Goal: Information Seeking & Learning: Learn about a topic

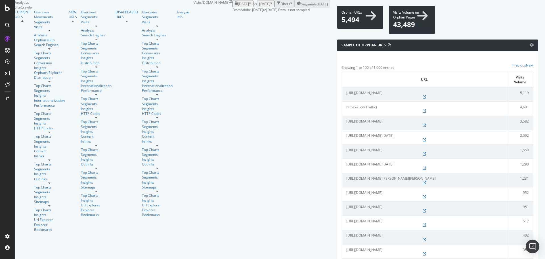
click at [249, 6] on div "button" at bounding box center [250, 3] width 2 height 5
click at [229, 3] on icon "arrow-right-arrow-left" at bounding box center [230, 1] width 3 height 3
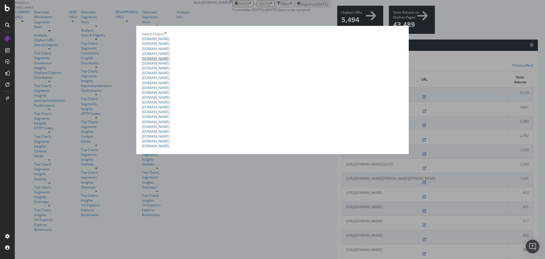
click at [142, 61] on link "[DOMAIN_NAME]" at bounding box center [156, 58] width 28 height 5
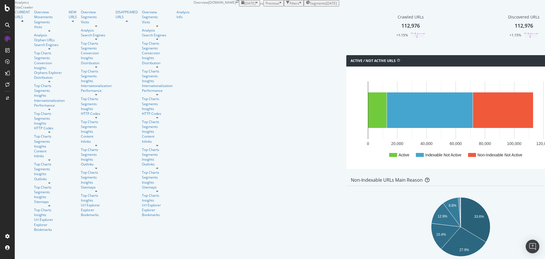
click at [255, 6] on div "button" at bounding box center [256, 3] width 2 height 5
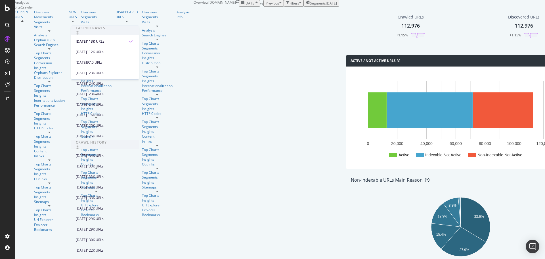
click at [255, 6] on div "button" at bounding box center [256, 3] width 2 height 5
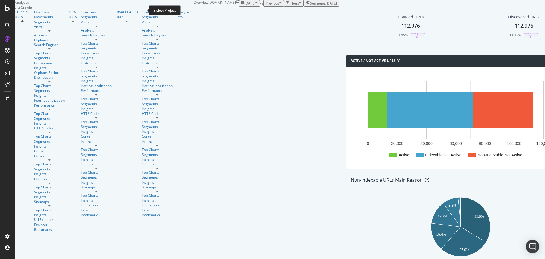
click at [236, 3] on icon "arrow-right-arrow-left" at bounding box center [237, 1] width 3 height 3
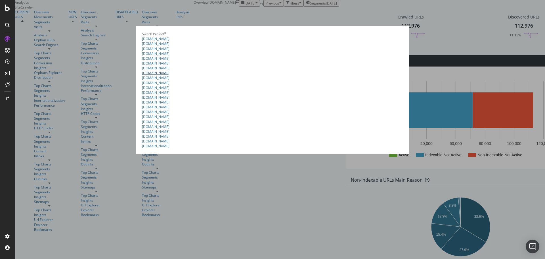
click at [142, 75] on link "[DOMAIN_NAME]" at bounding box center [156, 72] width 28 height 5
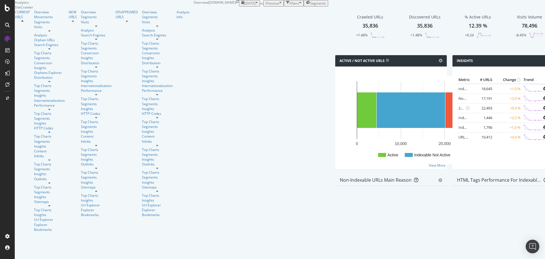
click at [255, 6] on div "button" at bounding box center [256, 3] width 2 height 5
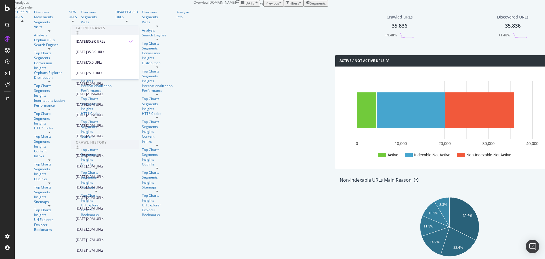
click at [255, 6] on div "button" at bounding box center [256, 3] width 2 height 5
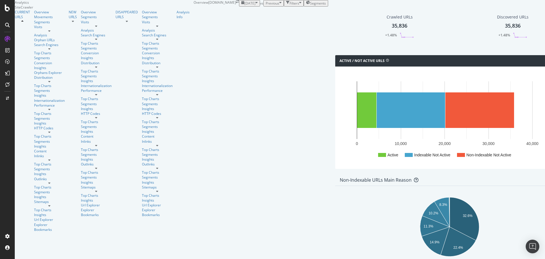
scroll to position [539, 0]
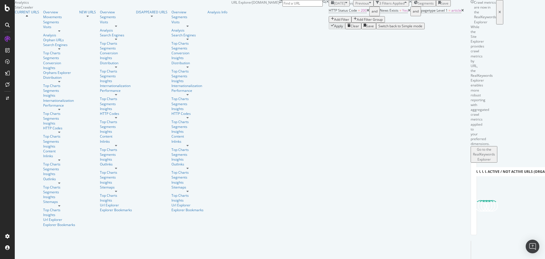
scroll to position [25, 0]
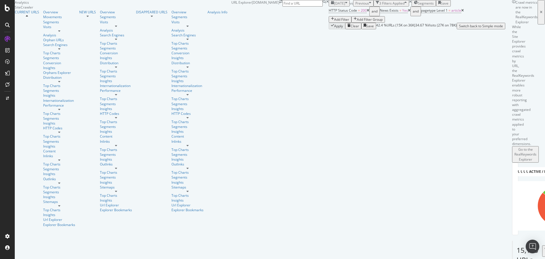
click at [408, 12] on icon at bounding box center [409, 10] width 3 height 3
click at [420, 12] on icon at bounding box center [421, 10] width 3 height 3
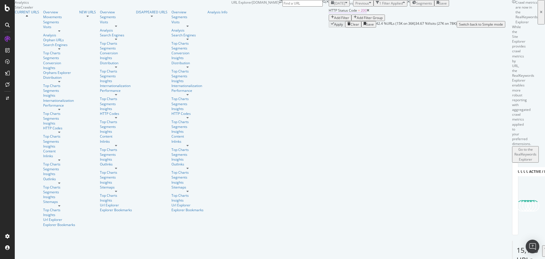
click at [329, 13] on span "HTTP Status Code = 200" at bounding box center [348, 10] width 38 height 5
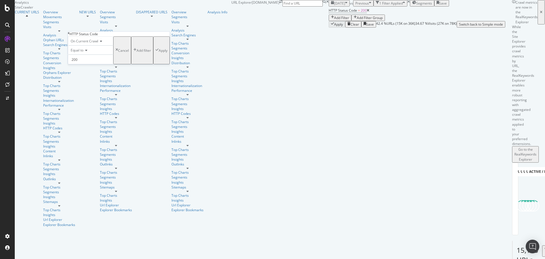
click at [329, 28] on div "Apply Clear Save 42.4 % URLs ( 15K on 36K ) 34.67 % Visits ( 27K on 78K ) Switc…" at bounding box center [417, 24] width 177 height 7
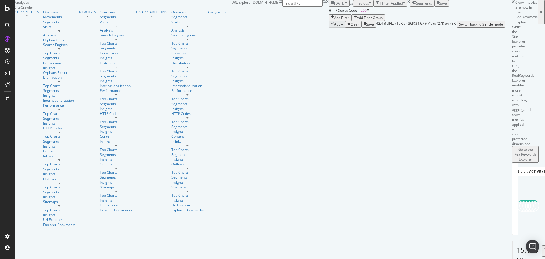
click at [367, 12] on icon at bounding box center [368, 10] width 3 height 3
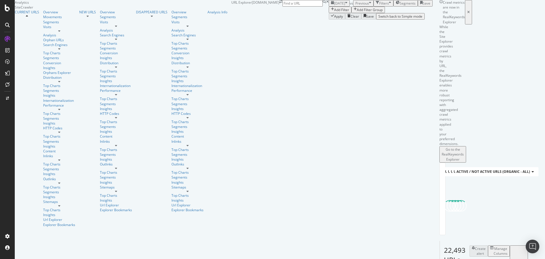
click at [334, 12] on div "Add Filter" at bounding box center [341, 9] width 15 height 5
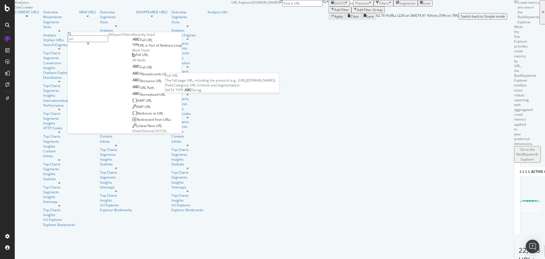
type input "url"
click at [132, 42] on div "Full URL" at bounding box center [142, 40] width 20 height 5
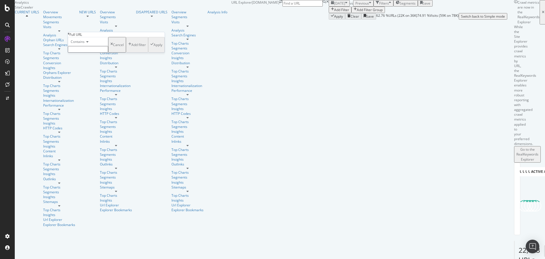
click at [86, 53] on input "text" at bounding box center [88, 49] width 40 height 7
type input "pinterest"
click at [150, 49] on div "Apply" at bounding box center [156, 46] width 12 height 5
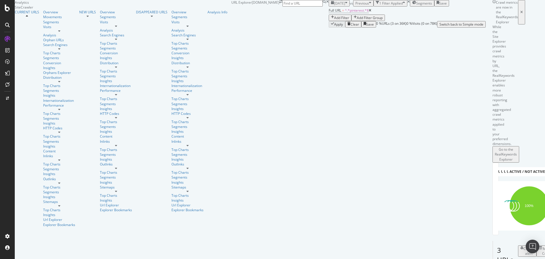
scroll to position [53, 0]
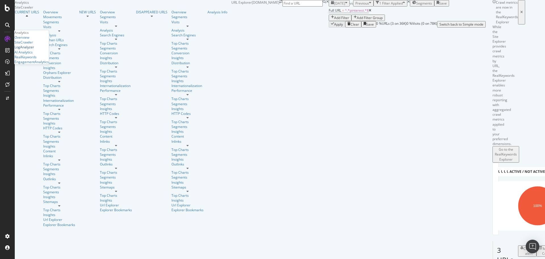
click at [32, 49] on div "LogAnalyzer" at bounding box center [24, 47] width 20 height 5
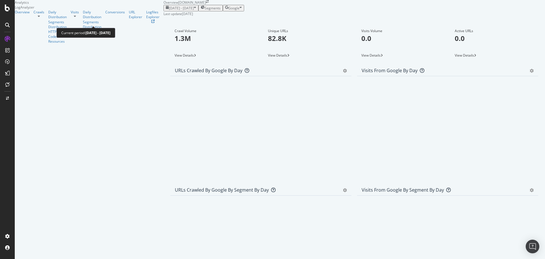
click at [169, 11] on span "[DATE] - [DATE]" at bounding box center [181, 8] width 25 height 5
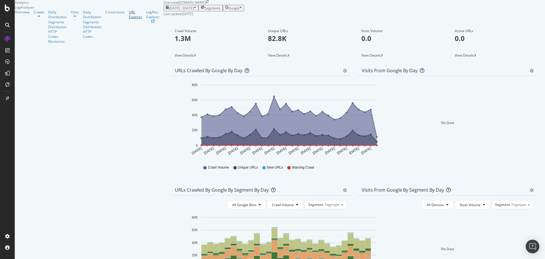
click at [129, 19] on div "URL Explorer" at bounding box center [135, 15] width 13 height 10
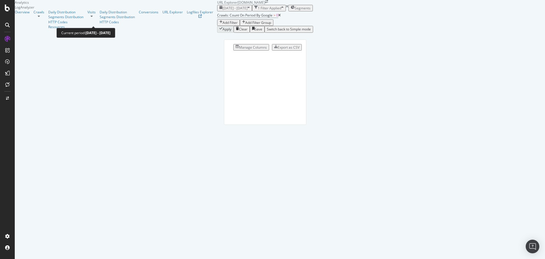
click at [223, 11] on span "[DATE] - [DATE]" at bounding box center [235, 8] width 25 height 5
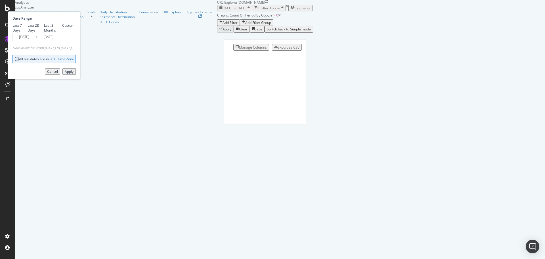
click at [28, 33] on div "Last 7 Days" at bounding box center [19, 28] width 15 height 10
type input "[DATE]"
click at [76, 75] on button "Apply" at bounding box center [68, 71] width 13 height 7
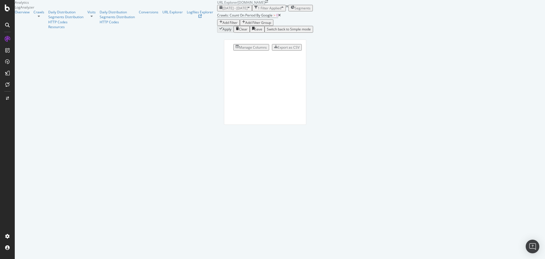
click at [223, 25] on div "Add Filter" at bounding box center [230, 22] width 15 height 5
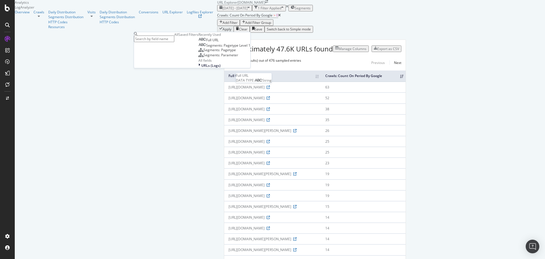
click at [206, 42] on span "Full URL" at bounding box center [212, 39] width 12 height 5
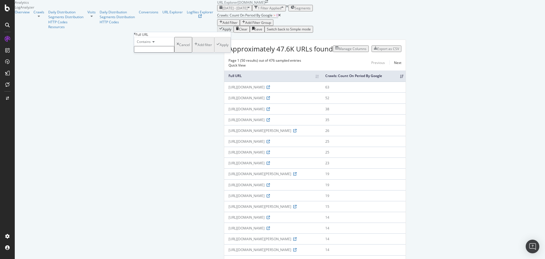
click at [152, 53] on input "text" at bounding box center [154, 49] width 40 height 7
type input "pinterest"
click at [220, 49] on div "Apply" at bounding box center [224, 46] width 9 height 5
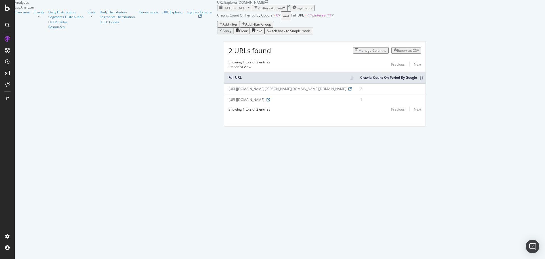
click at [278, 17] on icon at bounding box center [279, 15] width 3 height 3
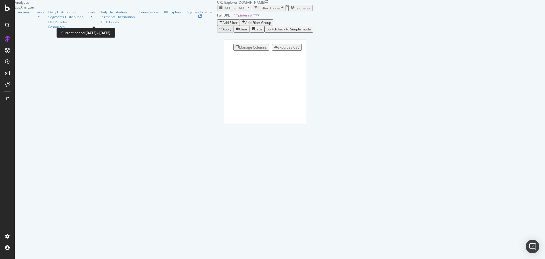
click at [223, 11] on span "[DATE] - [DATE]" at bounding box center [235, 8] width 25 height 5
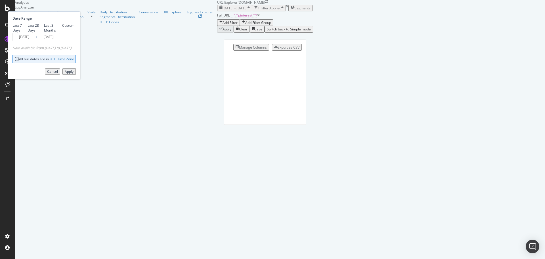
click at [223, 11] on span "[DATE] - [DATE]" at bounding box center [235, 8] width 25 height 5
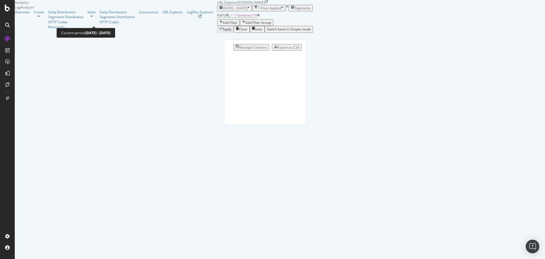
click at [247, 11] on icon "button" at bounding box center [248, 8] width 2 height 5
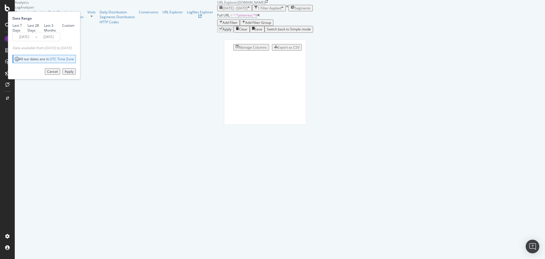
click at [35, 41] on input "[DATE]" at bounding box center [24, 37] width 23 height 8
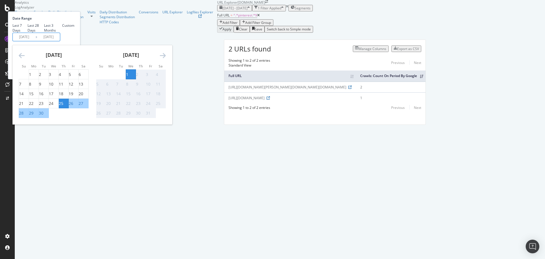
click at [251, 56] on div "2 URLs found Manage Columns Export as CSV Showing 1 to 2 of 2 entries Standard …" at bounding box center [324, 89] width 215 height 112
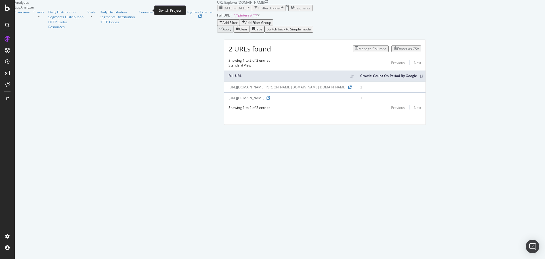
click at [265, 3] on icon "arrow-right-arrow-left" at bounding box center [266, 1] width 3 height 3
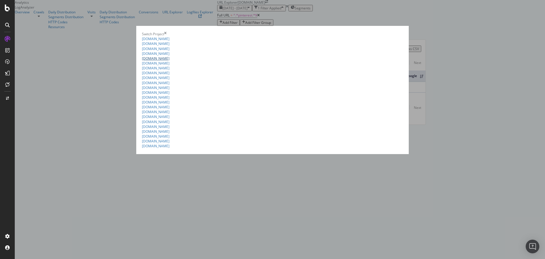
click at [142, 61] on link "[DOMAIN_NAME]" at bounding box center [156, 58] width 28 height 5
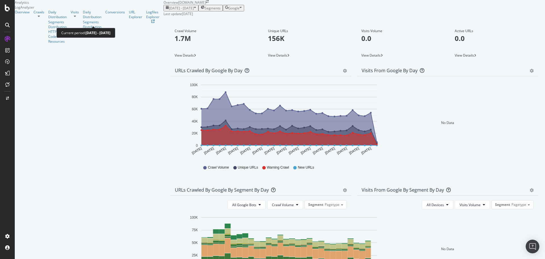
click at [194, 11] on div "button" at bounding box center [195, 8] width 2 height 5
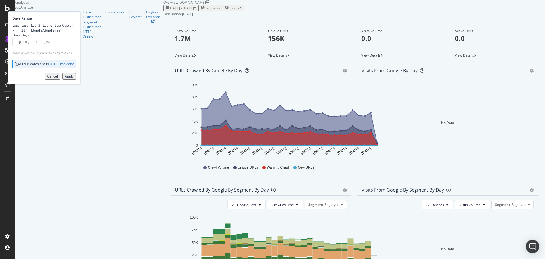
click at [60, 46] on input "[DATE]" at bounding box center [48, 42] width 23 height 8
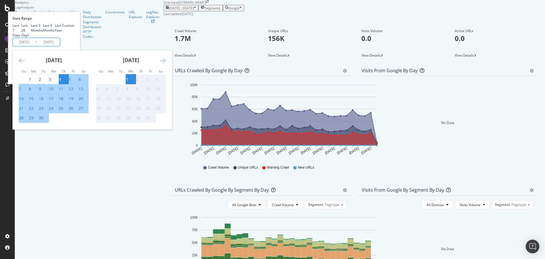
click at [209, 16] on div "Last update [DATE]" at bounding box center [353, 13] width 381 height 5
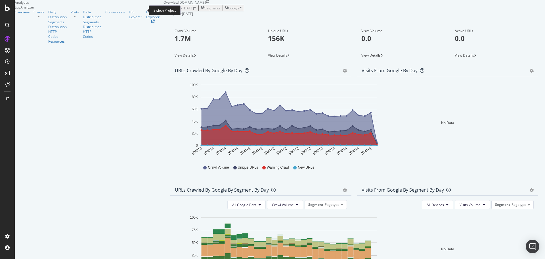
click at [206, 3] on icon "arrow-right-arrow-left" at bounding box center [207, 1] width 3 height 3
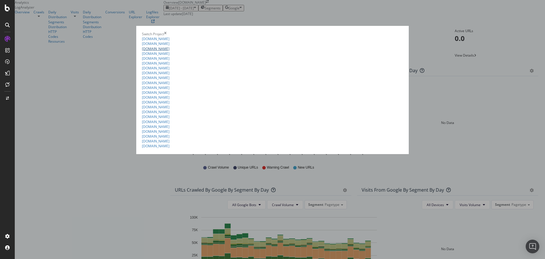
click at [142, 51] on link "[DOMAIN_NAME]" at bounding box center [156, 48] width 28 height 5
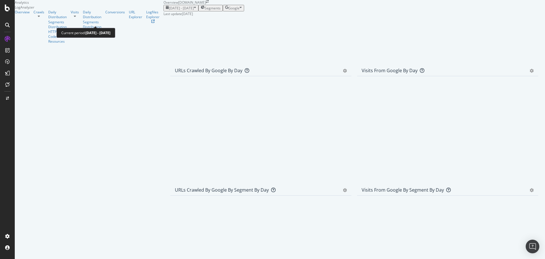
click at [169, 11] on span "[DATE] - [DATE]" at bounding box center [181, 8] width 25 height 5
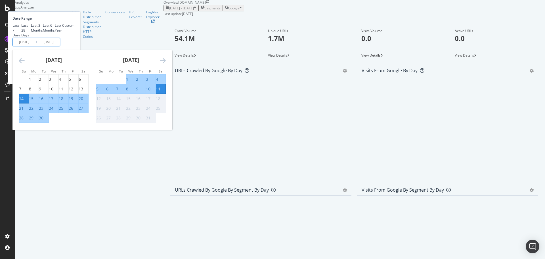
click at [60, 46] on input "[DATE]" at bounding box center [48, 42] width 23 height 8
click at [256, 16] on div "[DATE] - [DATE] Segments Date Range Last 7 Days Last 28 Days Last 3 Months Last…" at bounding box center [353, 10] width 381 height 11
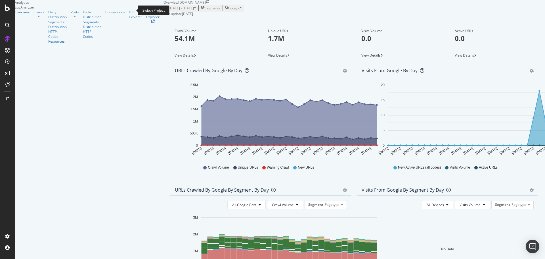
click at [206, 3] on icon "arrow-right-arrow-left" at bounding box center [207, 1] width 3 height 3
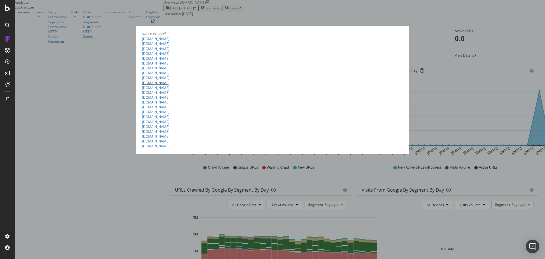
scroll to position [136, 0]
click at [142, 148] on link "[DOMAIN_NAME]" at bounding box center [156, 145] width 28 height 5
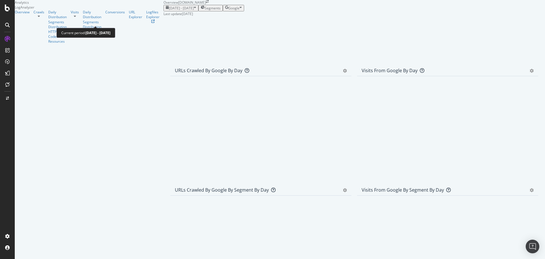
click at [169, 11] on span "[DATE] - [DATE]" at bounding box center [181, 8] width 25 height 5
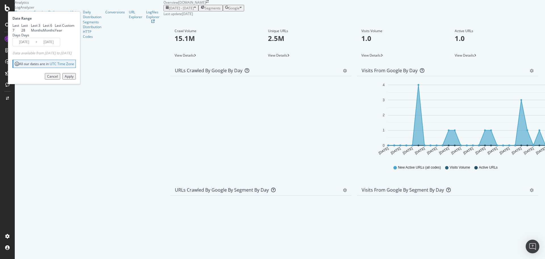
click at [169, 11] on span "[DATE] - [DATE]" at bounding box center [181, 8] width 25 height 5
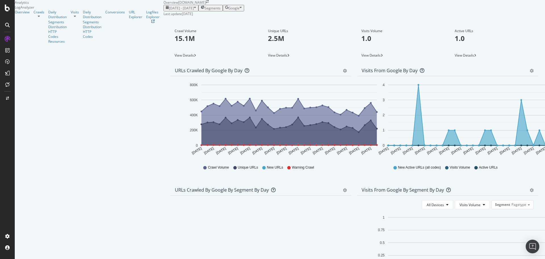
click at [234, 11] on div "[DATE] - [DATE] Segments Google" at bounding box center [353, 8] width 381 height 7
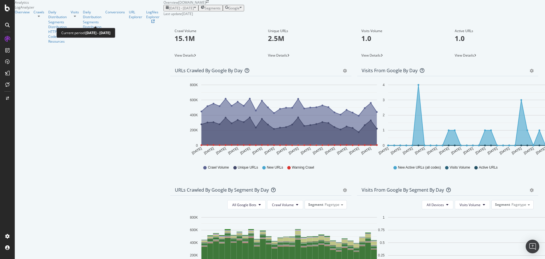
click at [194, 11] on div "button" at bounding box center [195, 8] width 2 height 5
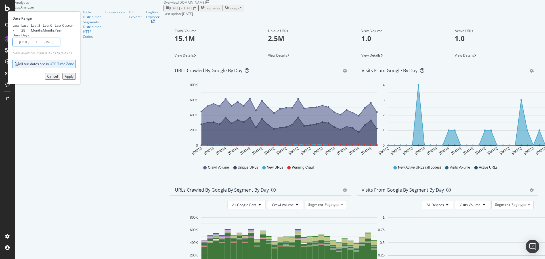
click at [60, 46] on input "[DATE]" at bounding box center [48, 42] width 23 height 8
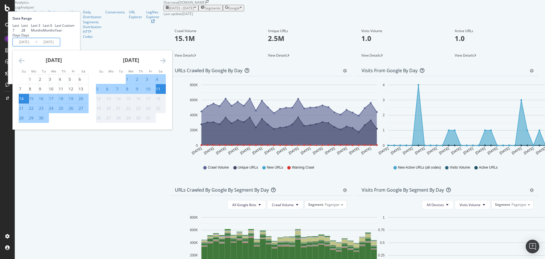
click at [206, 3] on icon "arrow-right-arrow-left" at bounding box center [207, 1] width 3 height 3
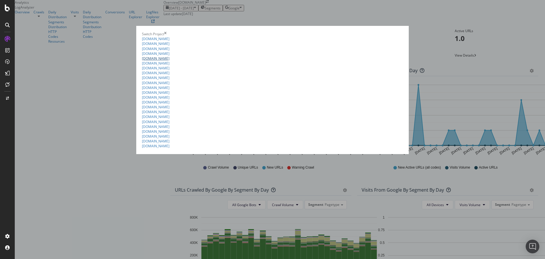
click at [148, 61] on link "[DOMAIN_NAME]" at bounding box center [156, 58] width 28 height 5
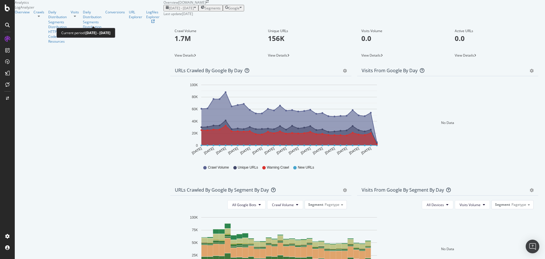
click at [169, 11] on span "[DATE] - [DATE]" at bounding box center [181, 8] width 25 height 5
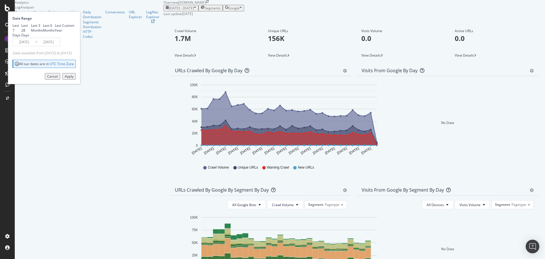
click at [37, 45] on icon at bounding box center [36, 41] width 2 height 5
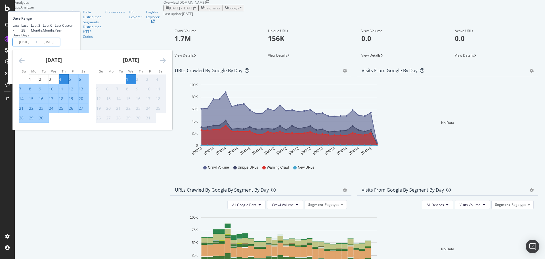
click at [60, 46] on input "[DATE]" at bounding box center [48, 42] width 23 height 8
click at [250, 11] on div "[DATE] - [DATE] Segments Date Range Last 7 Days Last 28 Days Last 3 Months Last…" at bounding box center [353, 8] width 381 height 7
